Goal: Task Accomplishment & Management: Use online tool/utility

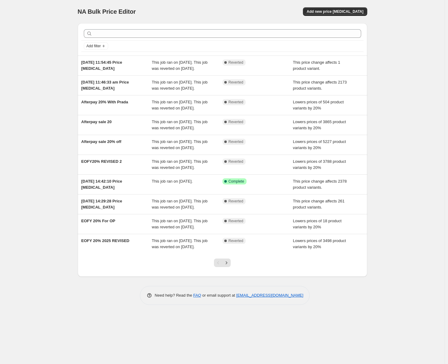
click at [397, 299] on div "NA Bulk Price Editor. This page is ready NA Bulk Price Editor Add new price cha…" at bounding box center [222, 182] width 445 height 364
click at [395, 116] on div "NA Bulk Price Editor. This page is ready NA Bulk Price Editor Add new price cha…" at bounding box center [222, 182] width 445 height 364
click at [355, 15] on button "Add new price [MEDICAL_DATA]" at bounding box center [335, 11] width 64 height 9
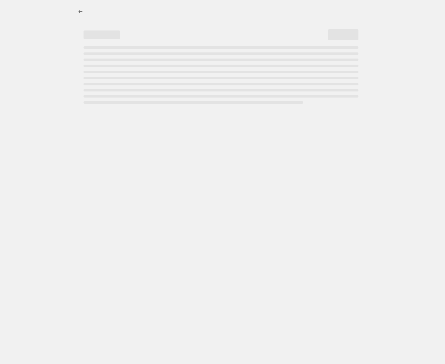
select select "percentage"
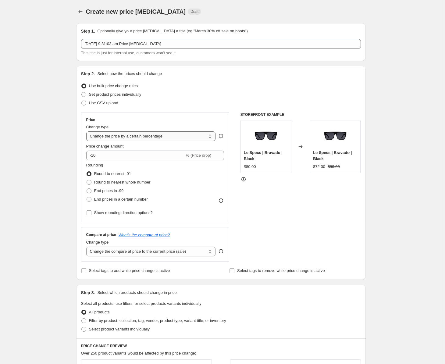
click at [110, 141] on select "Change the price to a certain amount Change the price by a certain amount Chang…" at bounding box center [151, 136] width 130 height 10
drag, startPoint x: 339, startPoint y: 217, endPoint x: 289, endPoint y: 191, distance: 56.1
click at [339, 217] on div "STOREFRONT EXAMPLE Le Specs | Bravado | Black $80.00 Changed to Le Specs | Brav…" at bounding box center [301, 186] width 120 height 149
click at [223, 135] on icon at bounding box center [221, 136] width 6 height 6
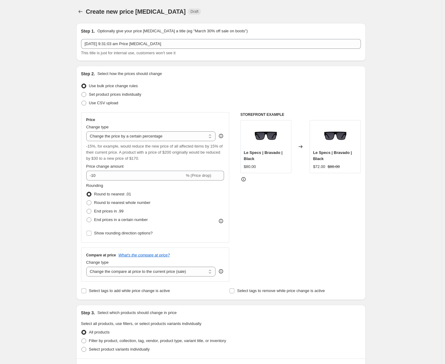
click at [245, 179] on icon at bounding box center [244, 179] width 6 height 6
click at [46, 219] on div "Create new price change job. This page is ready Create new price change job Dra…" at bounding box center [221, 315] width 442 height 630
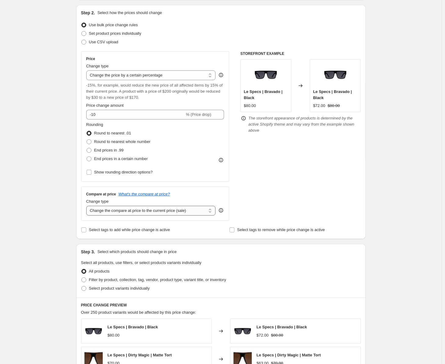
click at [106, 210] on select "Change the compare at price to the current price (sale) Change the compare at p…" at bounding box center [151, 211] width 130 height 10
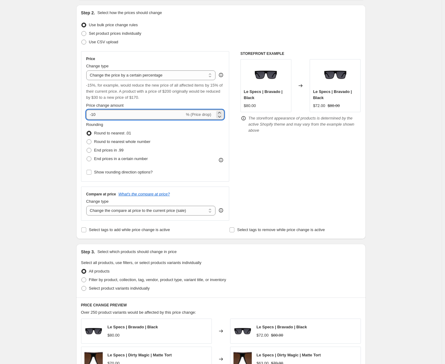
click at [95, 113] on input "-10" at bounding box center [135, 115] width 99 height 10
type input "-20"
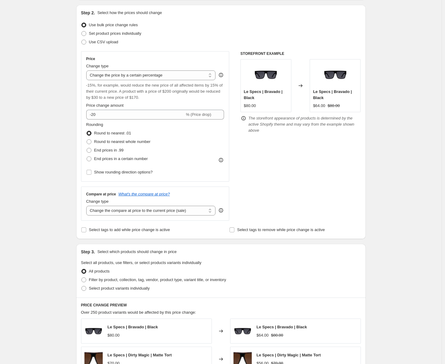
click at [58, 201] on div "Create new price change job. This page is ready Create new price change job Dra…" at bounding box center [221, 254] width 442 height 630
click at [136, 195] on icon "What's the compare at price?" at bounding box center [145, 194] width 52 height 5
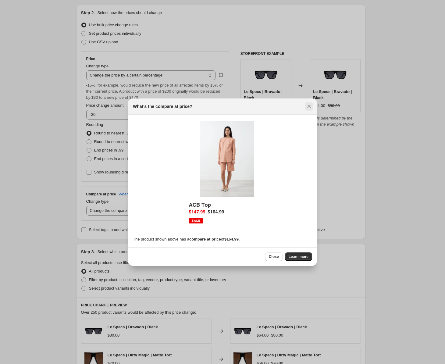
click at [310, 104] on icon "Close" at bounding box center [309, 106] width 6 height 6
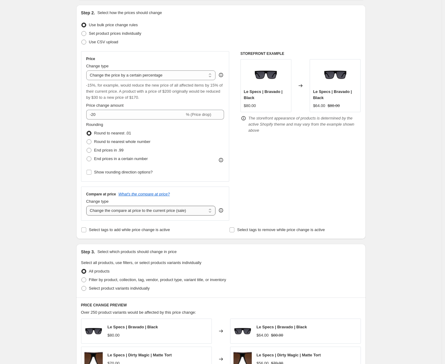
click at [116, 210] on select "Change the compare at price to the current price (sale) Change the compare at p…" at bounding box center [151, 211] width 130 height 10
click at [88, 206] on select "Change the compare at price to the current price (sale) Change the compare at p…" at bounding box center [151, 211] width 130 height 10
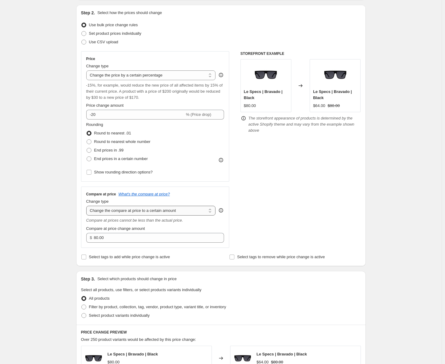
click at [124, 210] on select "Change the compare at price to the current price (sale) Change the compare at p…" at bounding box center [151, 211] width 130 height 10
select select "percentage"
click at [88, 206] on select "Change the compare at price to the current price (sale) Change the compare at p…" at bounding box center [151, 211] width 130 height 10
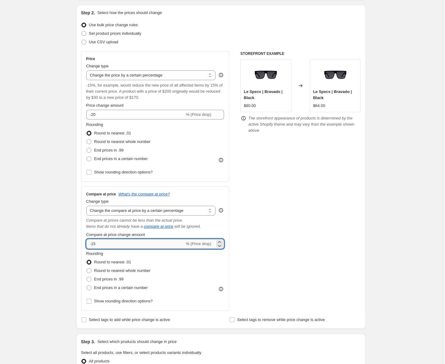
click at [95, 243] on input "-15" at bounding box center [135, 244] width 99 height 10
type input "-25"
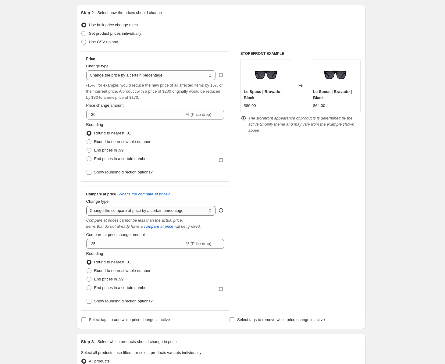
click at [121, 213] on select "Change the compare at price to the current price (sale) Change the compare at p…" at bounding box center [151, 211] width 130 height 10
select select "bp"
click at [88, 206] on select "Change the compare at price to the current price (sale) Change the compare at p…" at bounding box center [151, 211] width 130 height 10
type input "12.00"
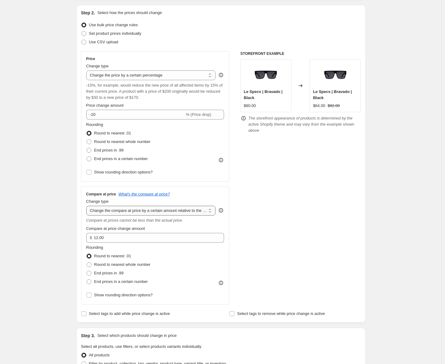
click at [129, 214] on select "Change the compare at price to the current price (sale) Change the compare at p…" at bounding box center [151, 211] width 130 height 10
select select "pp"
click at [88, 206] on select "Change the compare at price to the current price (sale) Change the compare at p…" at bounding box center [151, 211] width 130 height 10
click at [90, 238] on input "20" at bounding box center [146, 238] width 120 height 10
type input "-20"
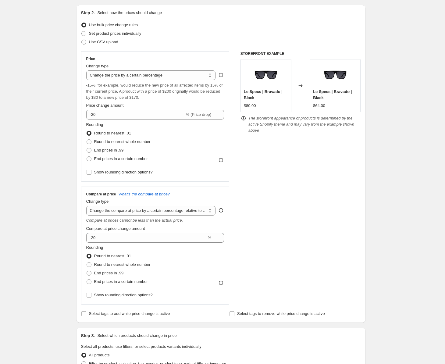
click at [330, 233] on div "STOREFRONT EXAMPLE Le Specs | Bravado | Black $80.00 Changed to Le Specs | Brav…" at bounding box center [301, 177] width 120 height 253
click at [340, 228] on div "STOREFRONT EXAMPLE Le Specs | Bravado | Black $80.00 Changed to Le Specs | Brav…" at bounding box center [301, 177] width 120 height 253
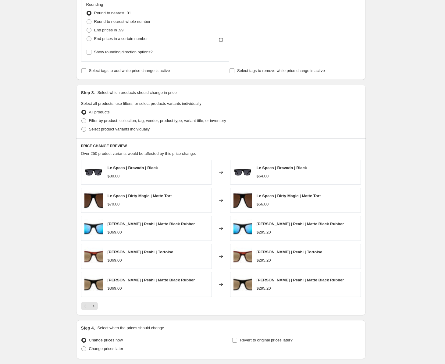
scroll to position [305, 0]
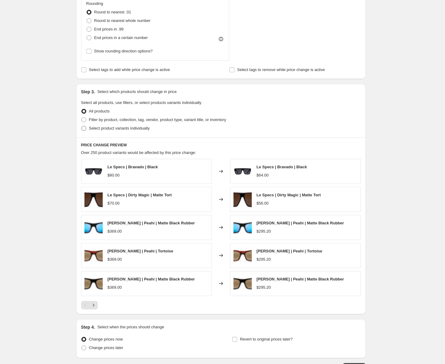
click at [107, 130] on span "Select product variants individually" at bounding box center [119, 128] width 61 height 5
click at [82, 126] on input "Select product variants individually" at bounding box center [81, 126] width 0 height 0
radio input "true"
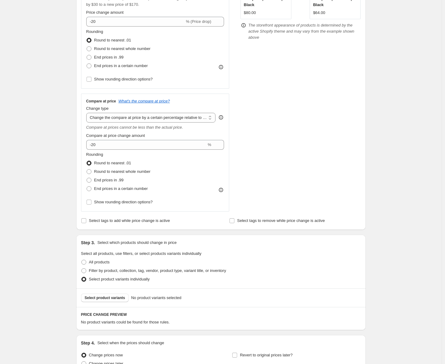
scroll to position [215, 0]
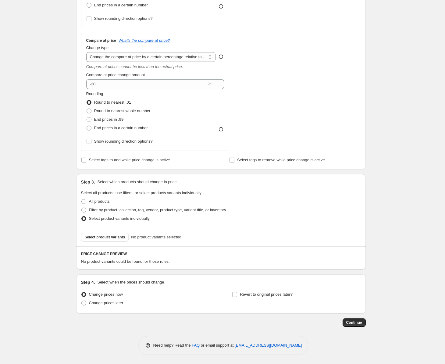
drag, startPoint x: 105, startPoint y: 237, endPoint x: 182, endPoint y: 233, distance: 77.0
click at [182, 233] on div "Select product variants No product variants selected" at bounding box center [221, 237] width 290 height 19
click at [156, 212] on span "Filter by product, collection, tag, vendor, product type, variant title, or inv…" at bounding box center [157, 210] width 137 height 5
click at [82, 208] on input "Filter by product, collection, tag, vendor, product type, variant title, or inv…" at bounding box center [81, 208] width 0 height 0
radio input "true"
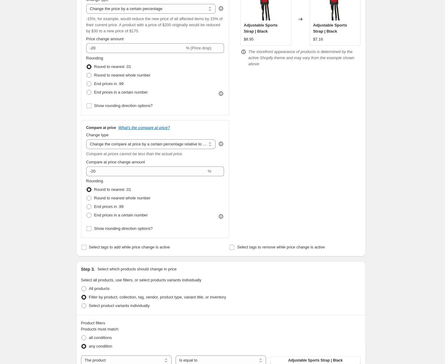
scroll to position [63, 0]
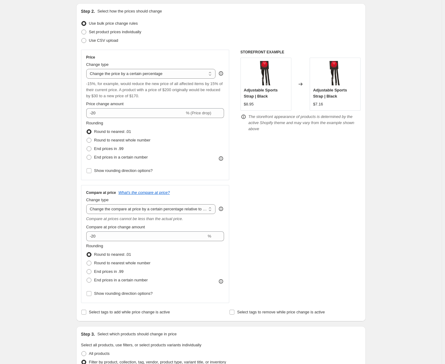
click at [392, 220] on div "Create new price change job. This page is ready Create new price change job Dra…" at bounding box center [221, 272] width 442 height 670
drag, startPoint x: 332, startPoint y: 97, endPoint x: 314, endPoint y: 91, distance: 19.1
click at [314, 91] on div "Adjustable Sports Strap | Black $7.16" at bounding box center [335, 84] width 51 height 53
copy span "Adjustable Sports Strap | Black"
click at [379, 173] on div "Create new price change job. This page is ready Create new price change job Dra…" at bounding box center [221, 272] width 442 height 670
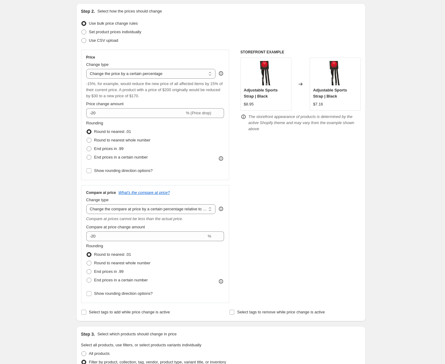
scroll to position [307, 0]
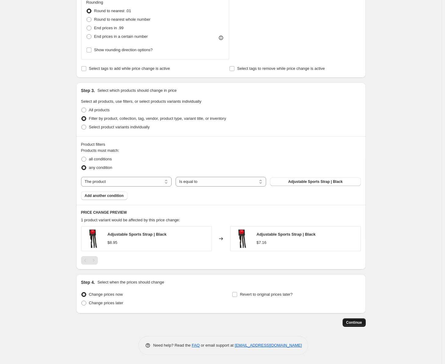
click at [362, 322] on span "Continue" at bounding box center [355, 322] width 16 height 5
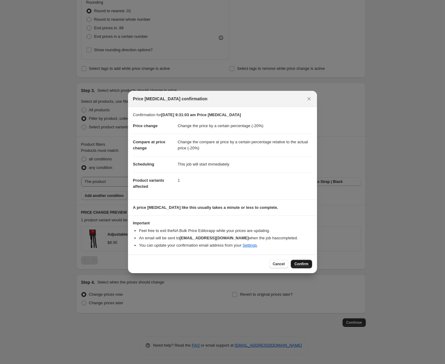
click at [297, 265] on span "Confirm" at bounding box center [302, 264] width 14 height 5
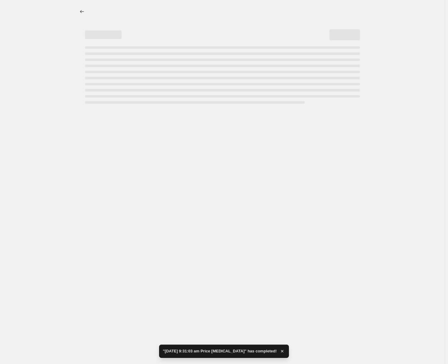
select select "percentage"
select select "pp"
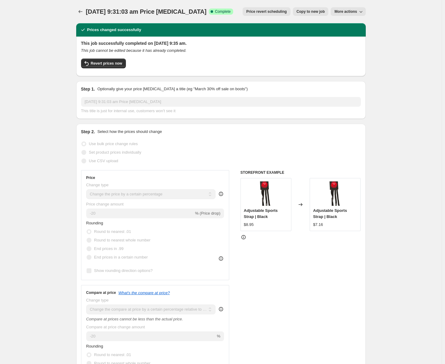
click at [49, 74] on div "2 Oct 2025, 9:31:03 am Price change job. This page is ready 2 Oct 2025, 9:31:03…" at bounding box center [221, 347] width 442 height 695
click at [372, 145] on div "2 Oct 2025, 9:31:03 am Price change job. This page is ready 2 Oct 2025, 9:31:03…" at bounding box center [221, 347] width 304 height 695
click at [119, 60] on button "Revert prices now" at bounding box center [103, 64] width 45 height 10
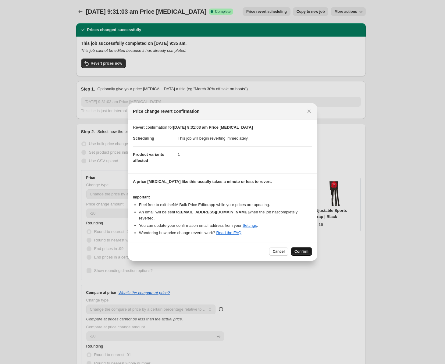
click at [309, 248] on button "Confirm" at bounding box center [301, 251] width 21 height 9
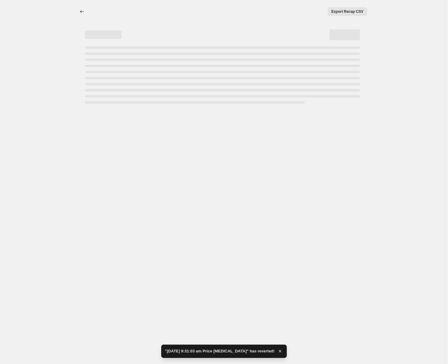
select select "percentage"
select select "pp"
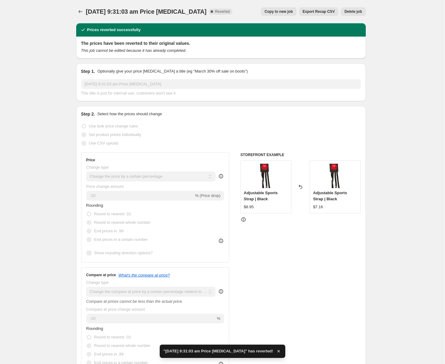
click at [365, 13] on button "Delete job" at bounding box center [353, 11] width 25 height 9
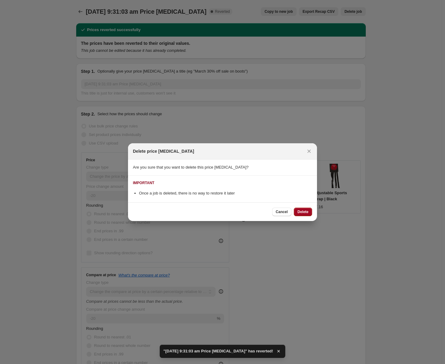
click at [307, 214] on span "Delete" at bounding box center [303, 212] width 11 height 5
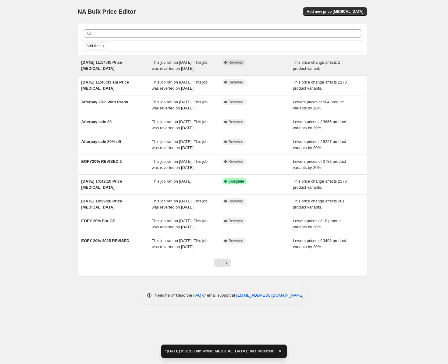
click at [330, 71] on div "This price change affects 1 product variant." at bounding box center [328, 65] width 71 height 12
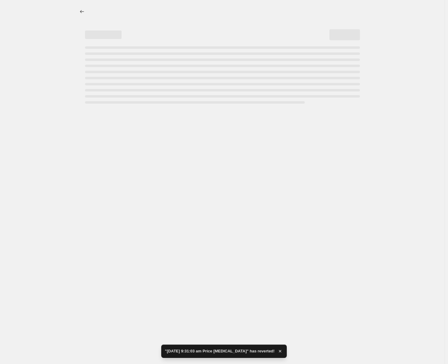
select select "ecap"
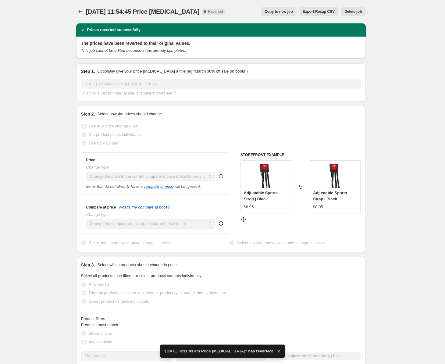
click at [356, 14] on button "Delete job" at bounding box center [353, 11] width 25 height 9
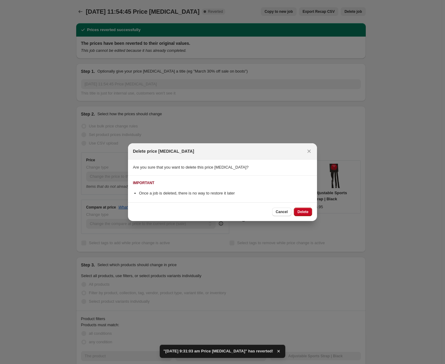
drag, startPoint x: 300, startPoint y: 211, endPoint x: 304, endPoint y: 209, distance: 4.4
click at [301, 210] on span "Delete" at bounding box center [303, 212] width 11 height 5
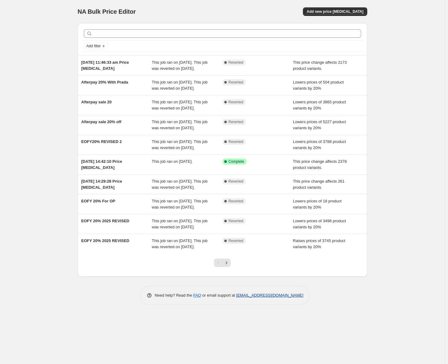
drag, startPoint x: 306, startPoint y: 321, endPoint x: 237, endPoint y: 320, distance: 69.6
click at [237, 305] on div "Need help? Read the FAQ or email support at support+a23333@northern-apps.com" at bounding box center [225, 295] width 170 height 19
copy link "[EMAIL_ADDRESS][DOMAIN_NAME]"
drag, startPoint x: 41, startPoint y: 73, endPoint x: 54, endPoint y: 63, distance: 15.9
click at [41, 73] on div "NA Bulk Price Editor. This page is ready NA Bulk Price Editor Add new price [ME…" at bounding box center [222, 182] width 445 height 364
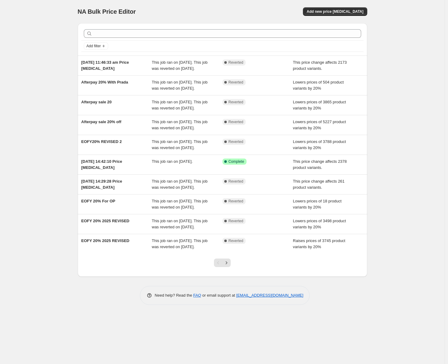
click at [34, 100] on div "NA Bulk Price Editor. This page is ready NA Bulk Price Editor Add new price [ME…" at bounding box center [222, 182] width 445 height 364
drag, startPoint x: 18, startPoint y: 10, endPoint x: 0, endPoint y: 9, distance: 18.3
click at [17, 10] on div "NA Bulk Price Editor. This page is ready NA Bulk Price Editor Add new price [ME…" at bounding box center [222, 182] width 445 height 364
